Goal: Task Accomplishment & Management: Use online tool/utility

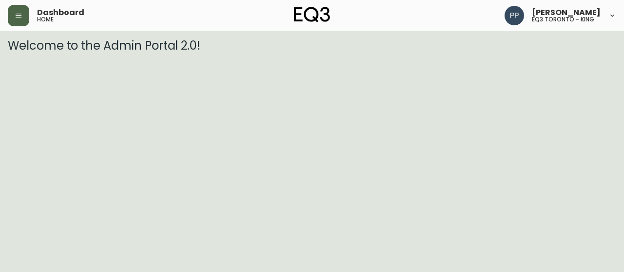
click at [16, 14] on icon "button" at bounding box center [19, 16] width 6 height 4
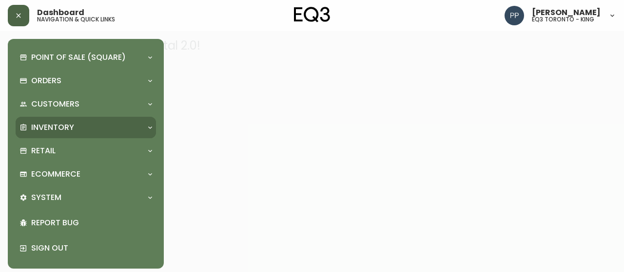
click at [48, 128] on p "Inventory" at bounding box center [52, 127] width 43 height 11
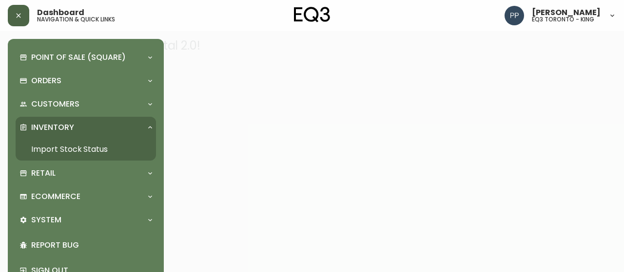
click at [103, 152] on link "Import Stock Status" at bounding box center [86, 149] width 140 height 22
